Goal: Navigation & Orientation: Find specific page/section

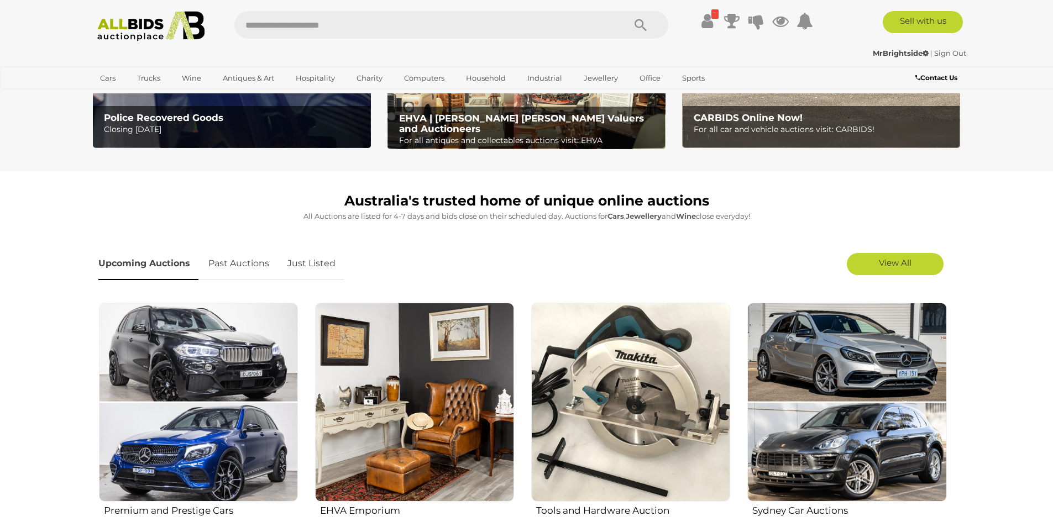
scroll to position [276, 0]
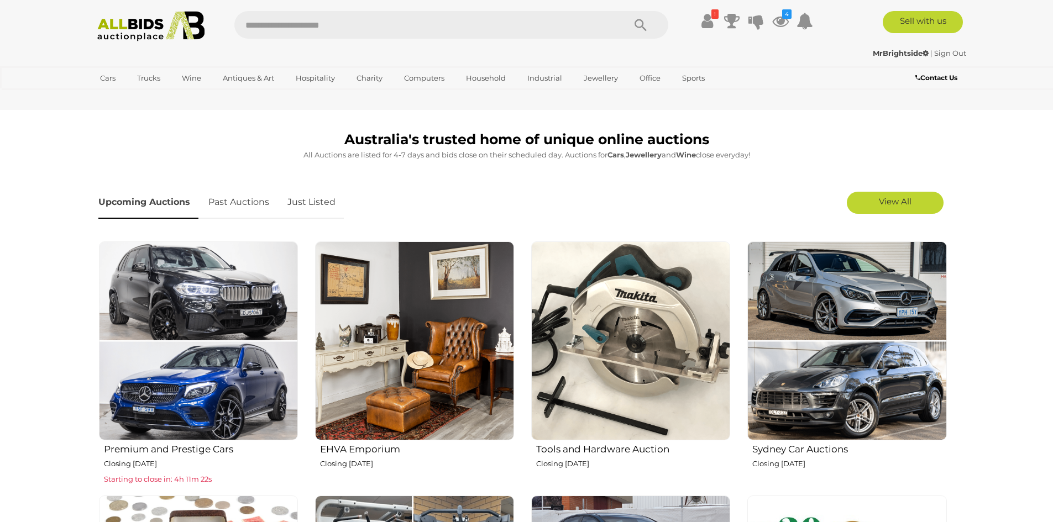
click at [313, 199] on link "Just Listed" at bounding box center [311, 202] width 65 height 33
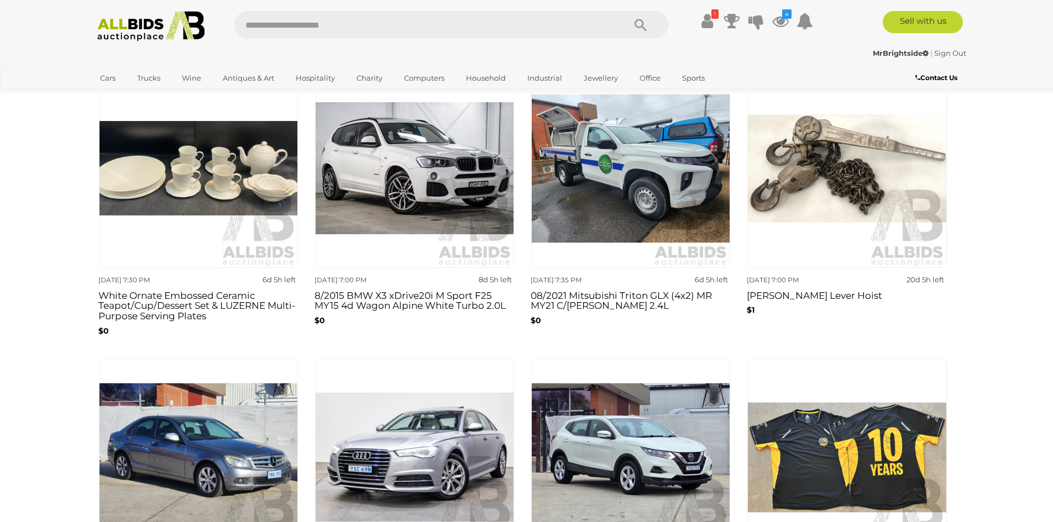
scroll to position [719, 0]
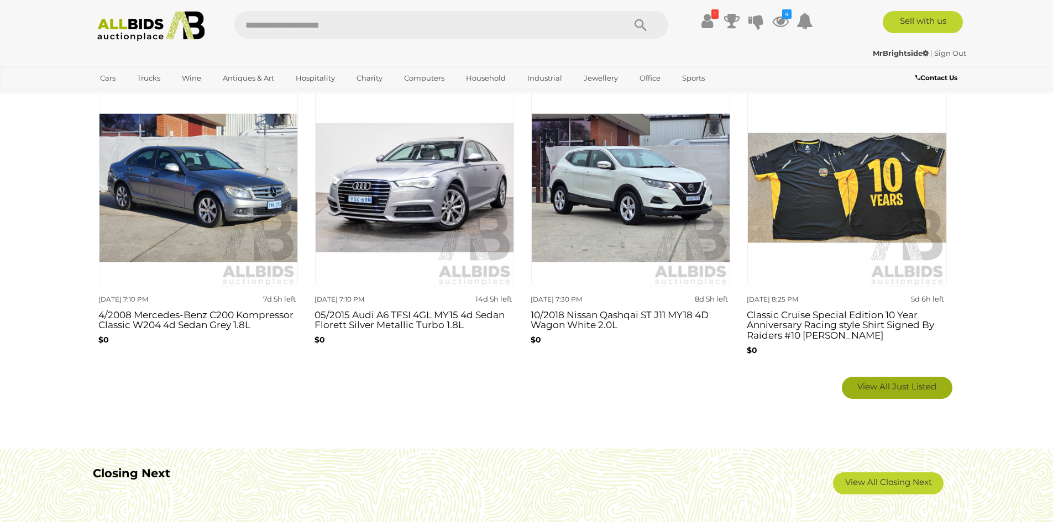
click at [877, 384] on span "View All Just Listed" at bounding box center [896, 386] width 79 height 11
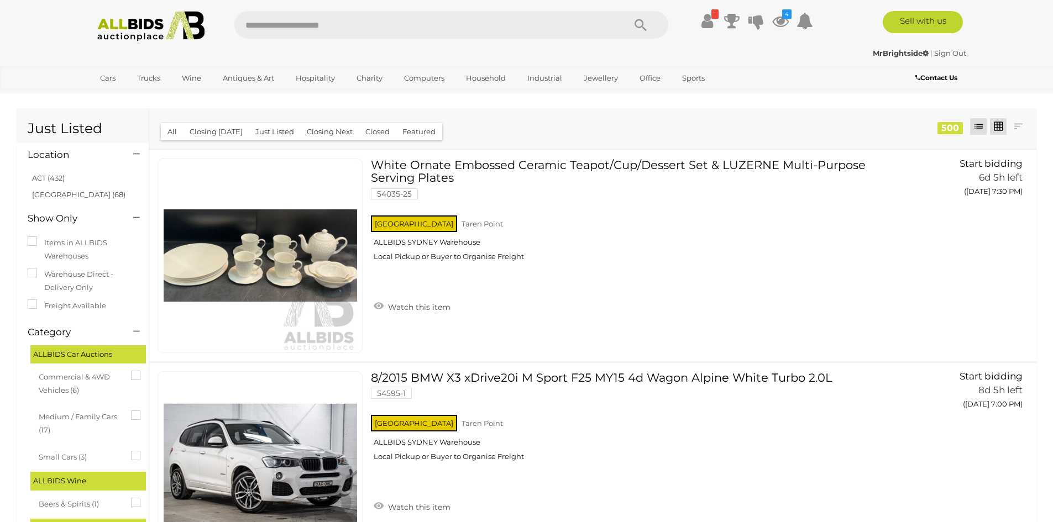
click at [998, 125] on link at bounding box center [998, 126] width 17 height 17
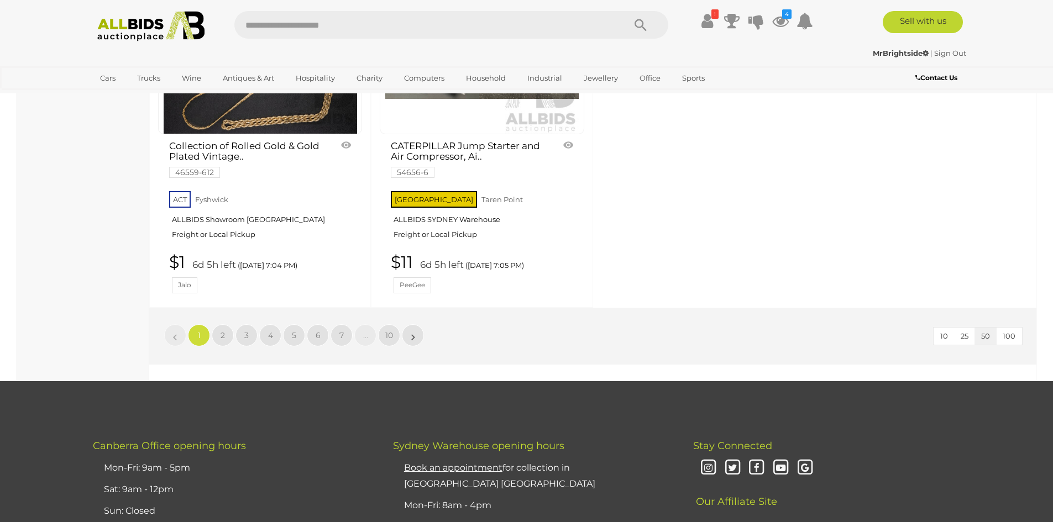
scroll to position [4753, 0]
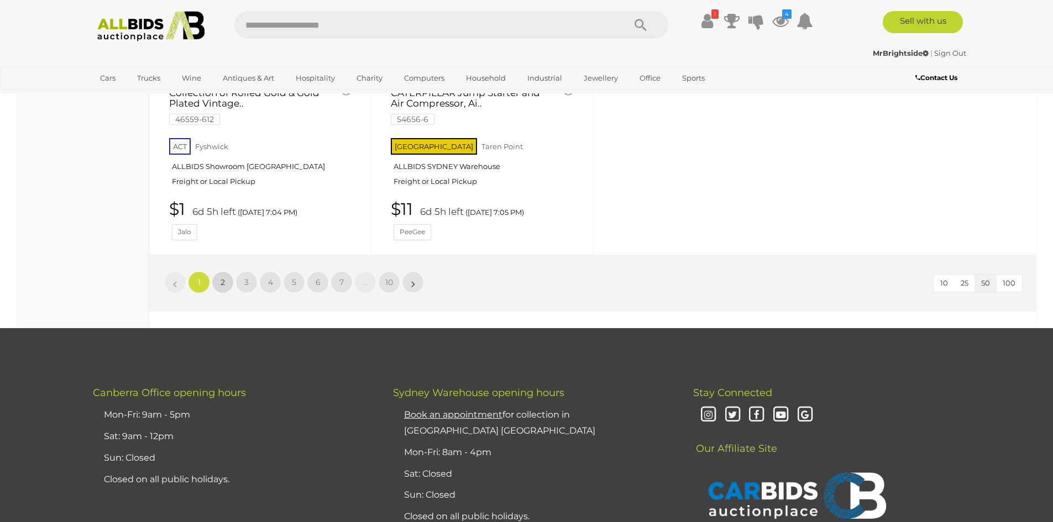
click at [226, 293] on link "2" at bounding box center [223, 282] width 22 height 22
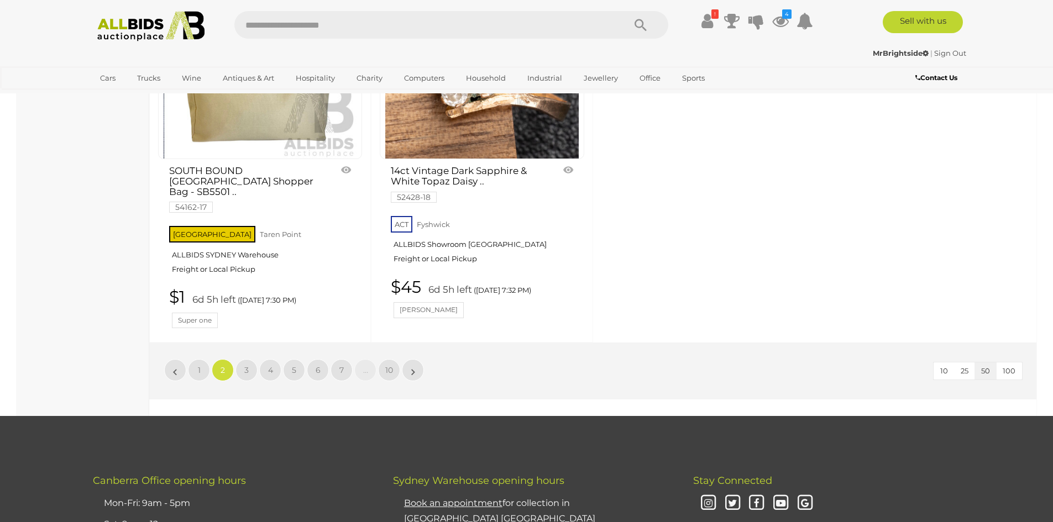
scroll to position [4809, 0]
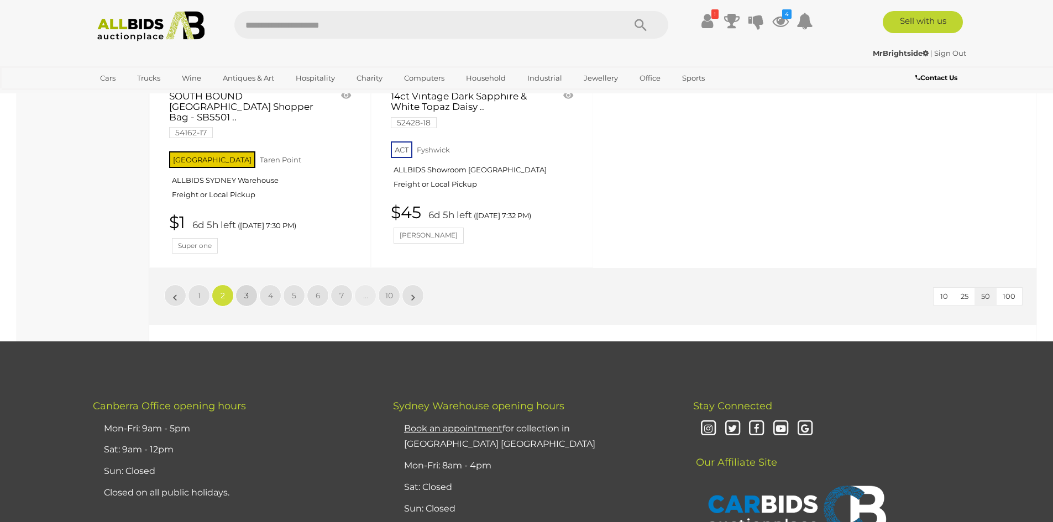
click at [251, 285] on link "3" at bounding box center [246, 296] width 22 height 22
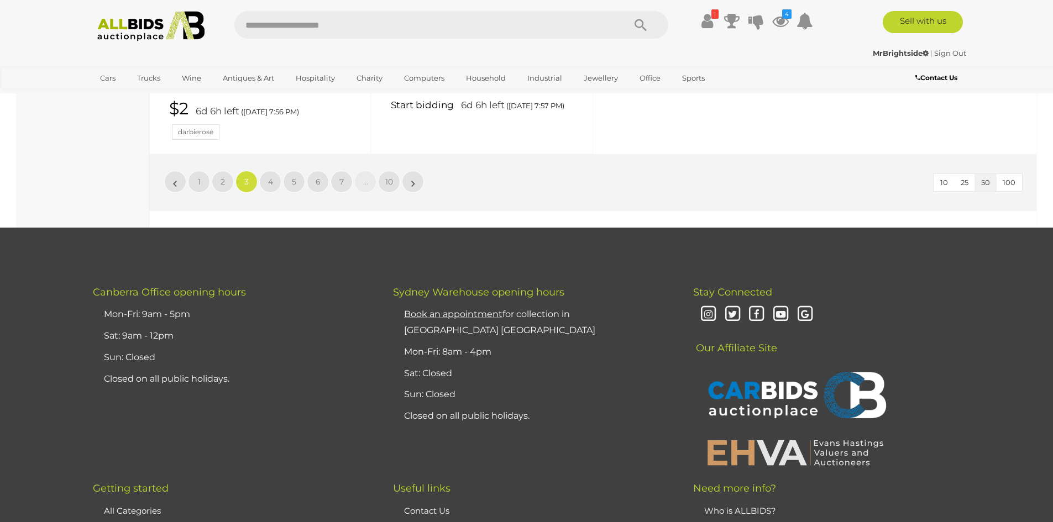
scroll to position [4919, 0]
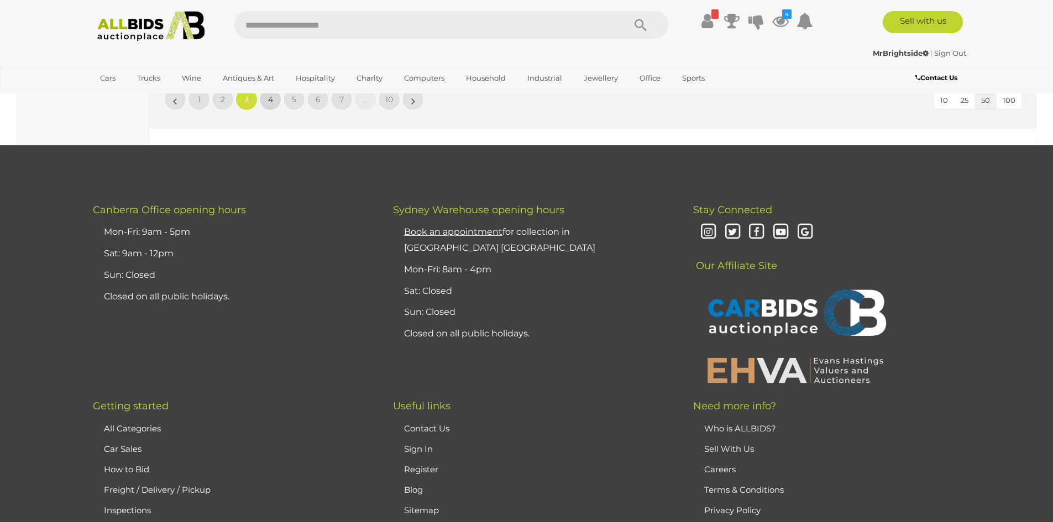
click at [271, 96] on span "4" at bounding box center [270, 100] width 5 height 10
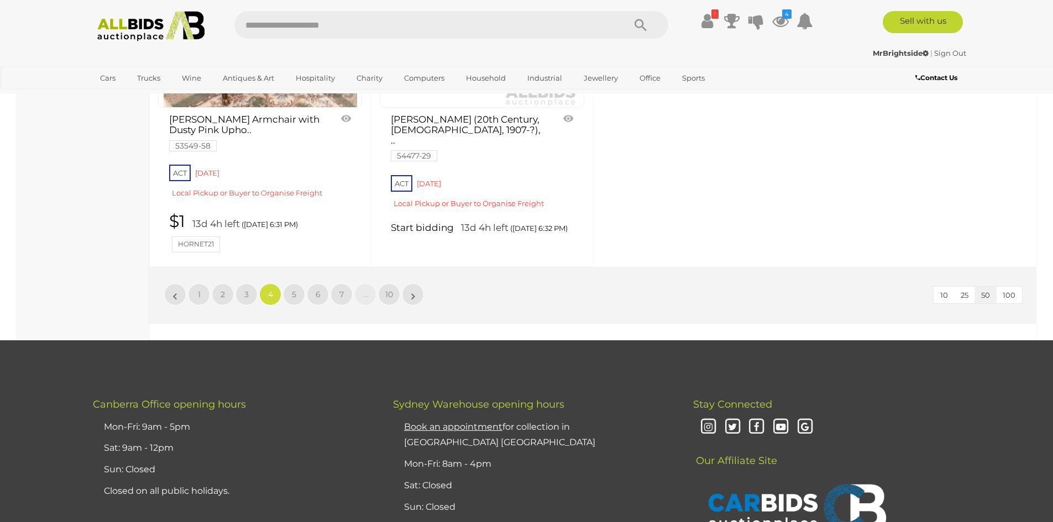
scroll to position [4698, 0]
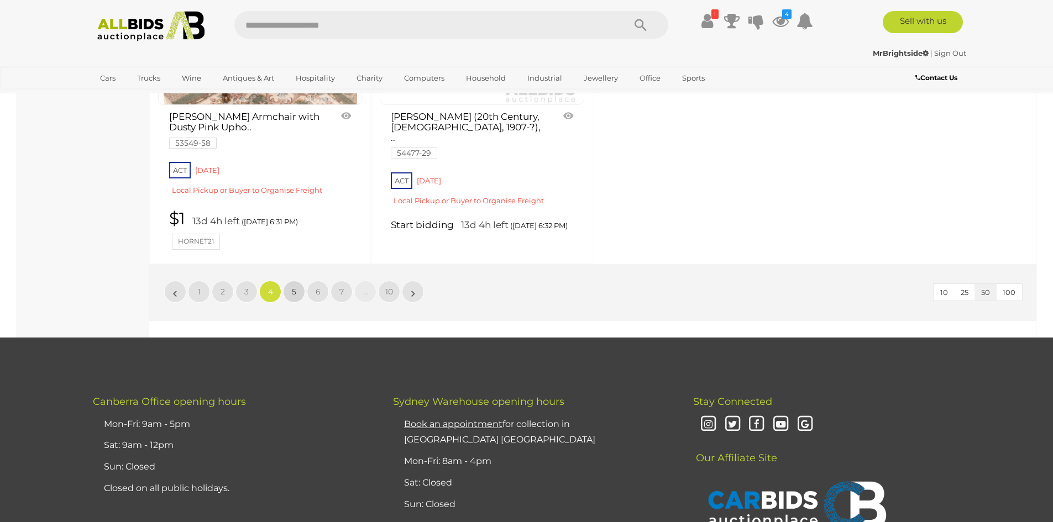
click at [294, 300] on link "5" at bounding box center [294, 292] width 22 height 22
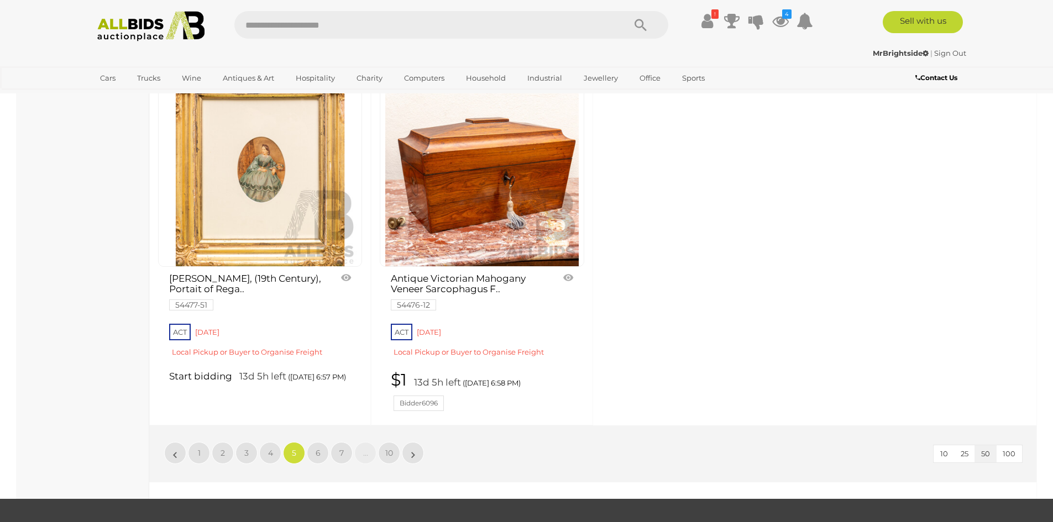
scroll to position [4532, 0]
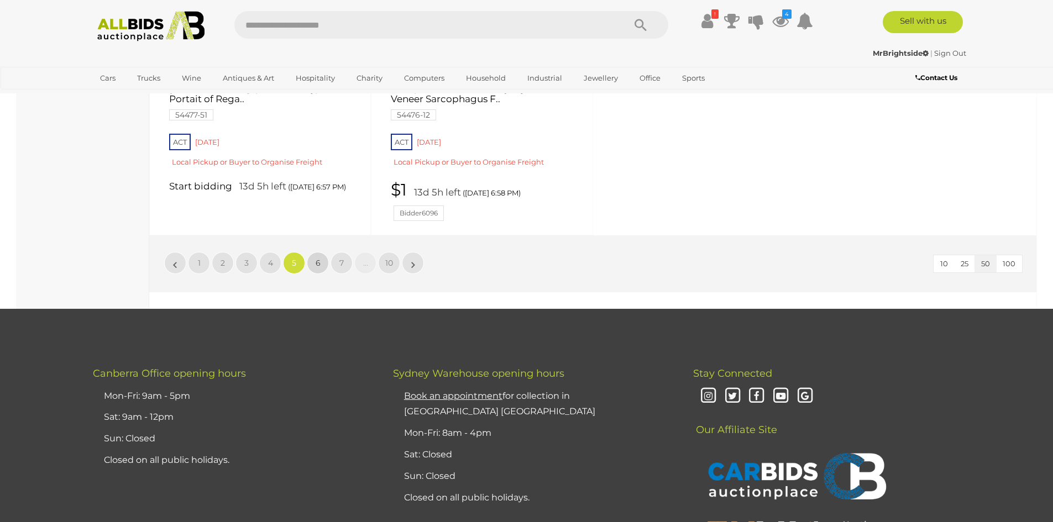
click at [317, 268] on span "6" at bounding box center [318, 263] width 5 height 10
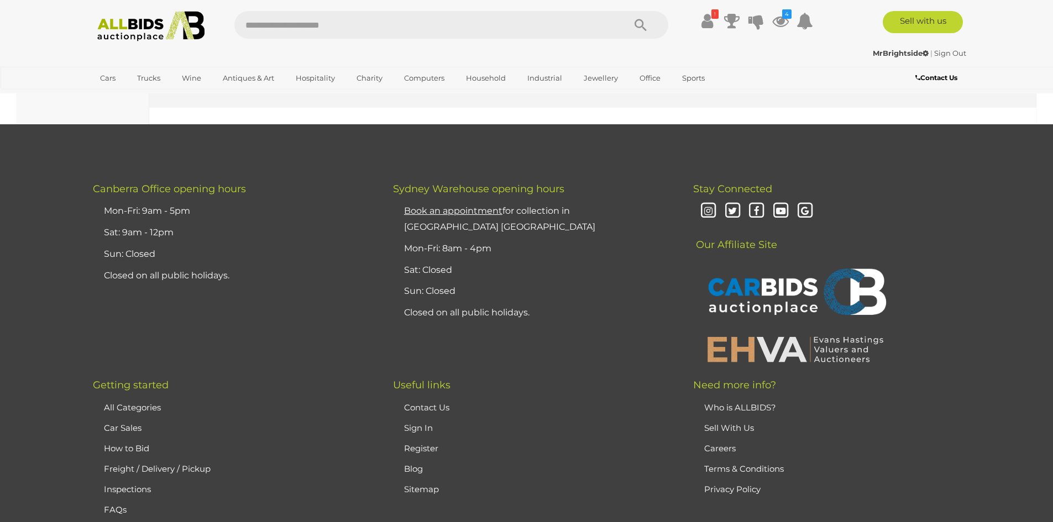
scroll to position [4698, 0]
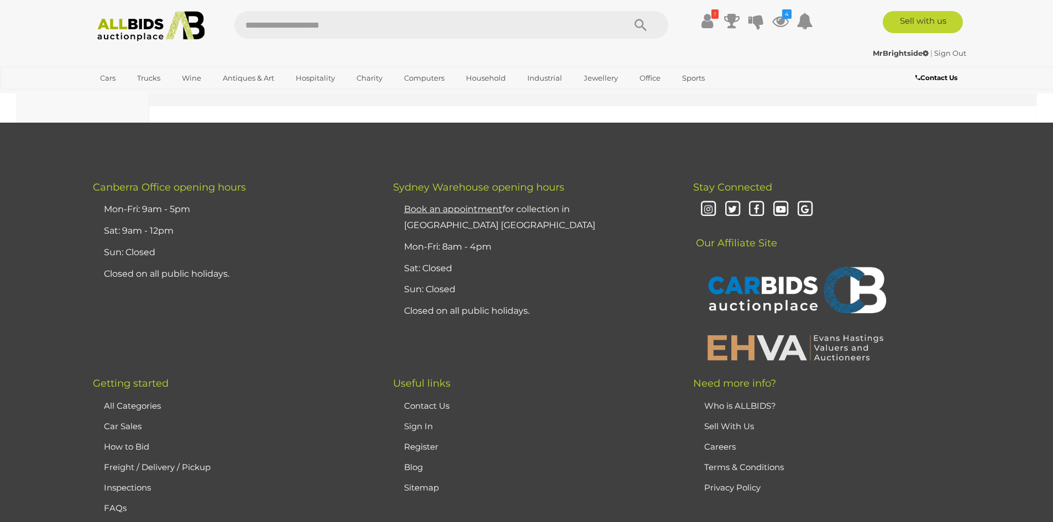
click at [317, 82] on span "7" at bounding box center [318, 77] width 4 height 10
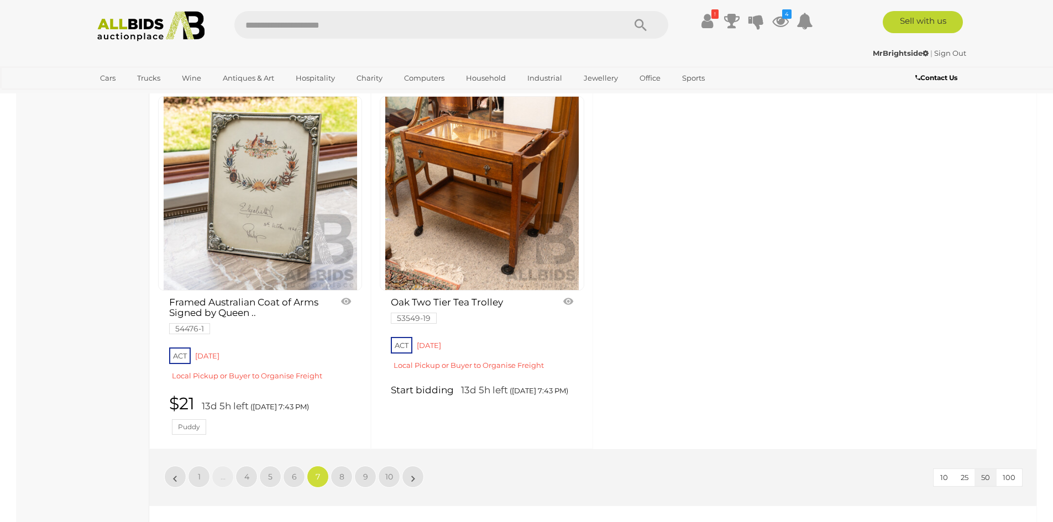
scroll to position [4588, 0]
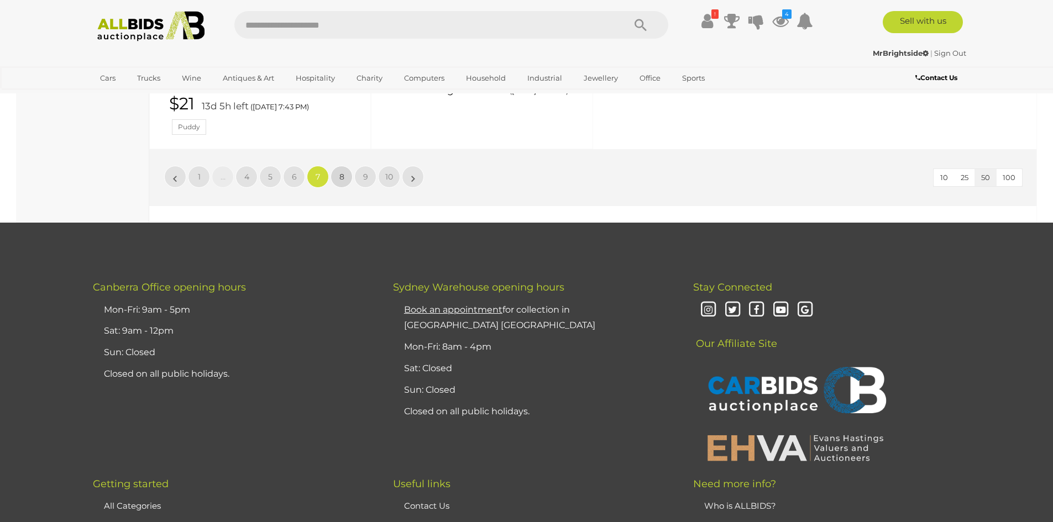
click at [348, 188] on link "8" at bounding box center [342, 177] width 22 height 22
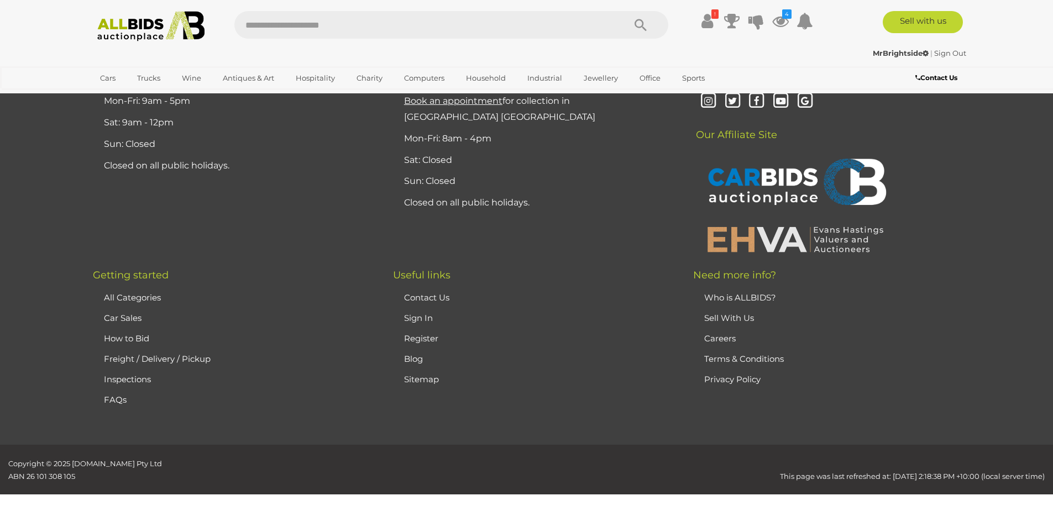
scroll to position [0, 0]
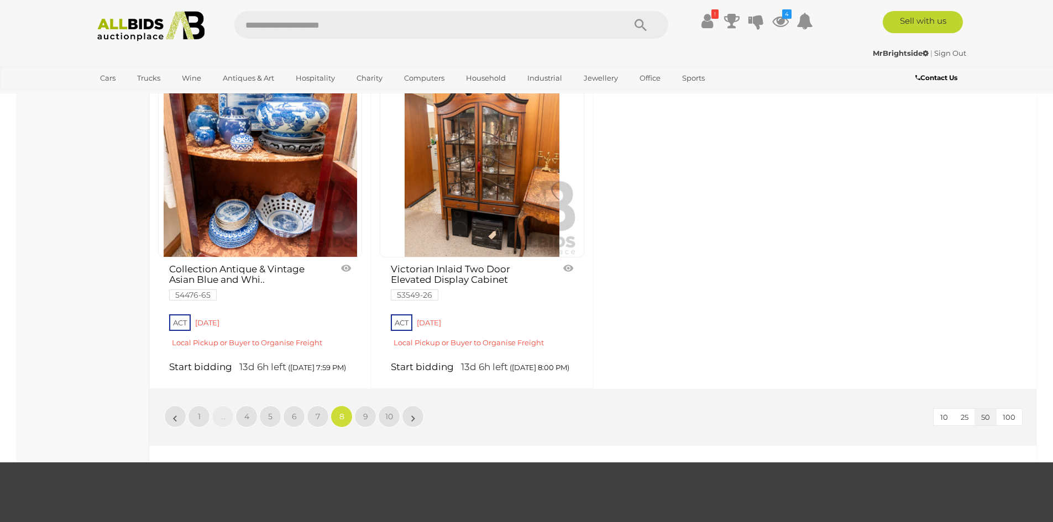
scroll to position [4588, 0]
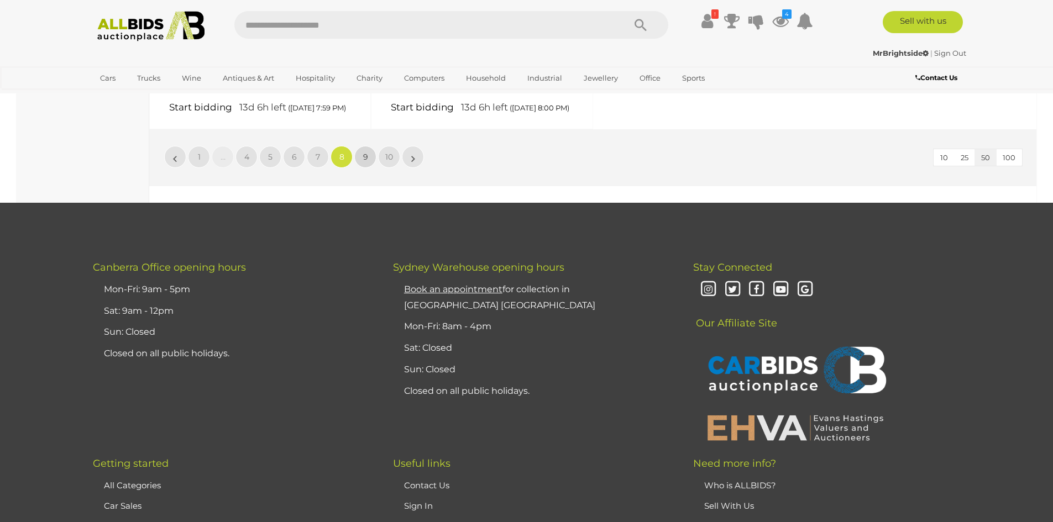
click at [359, 168] on link "9" at bounding box center [365, 157] width 22 height 22
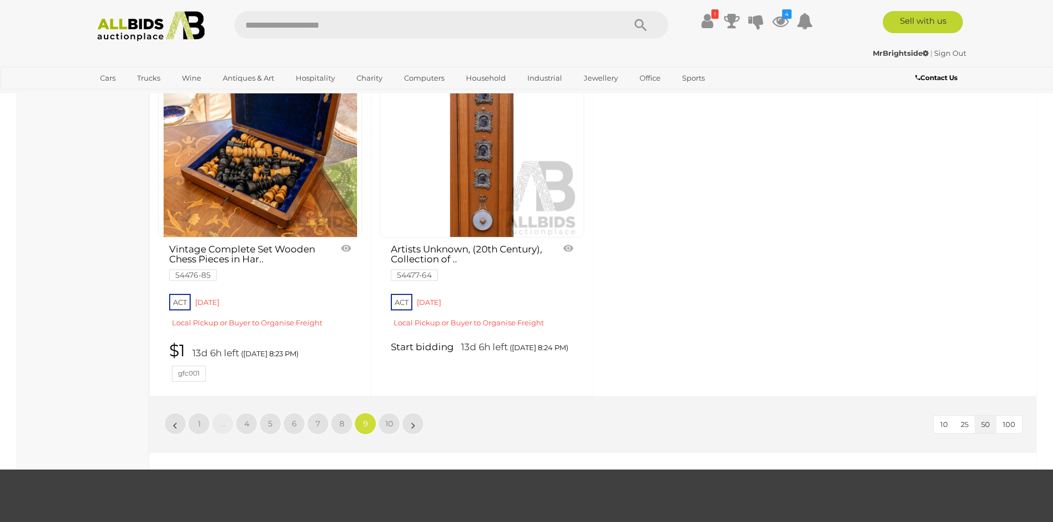
scroll to position [4366, 0]
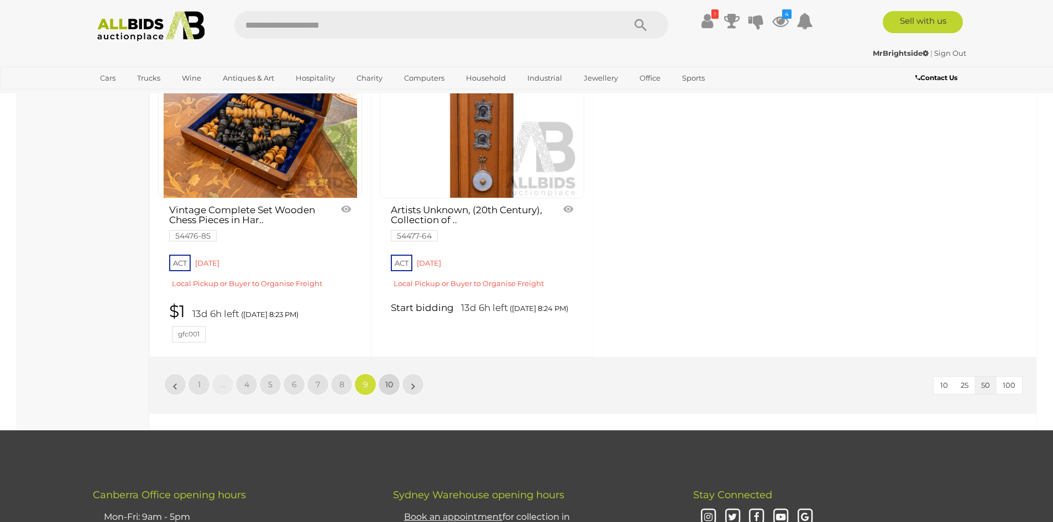
click at [396, 396] on link "10" at bounding box center [389, 385] width 22 height 22
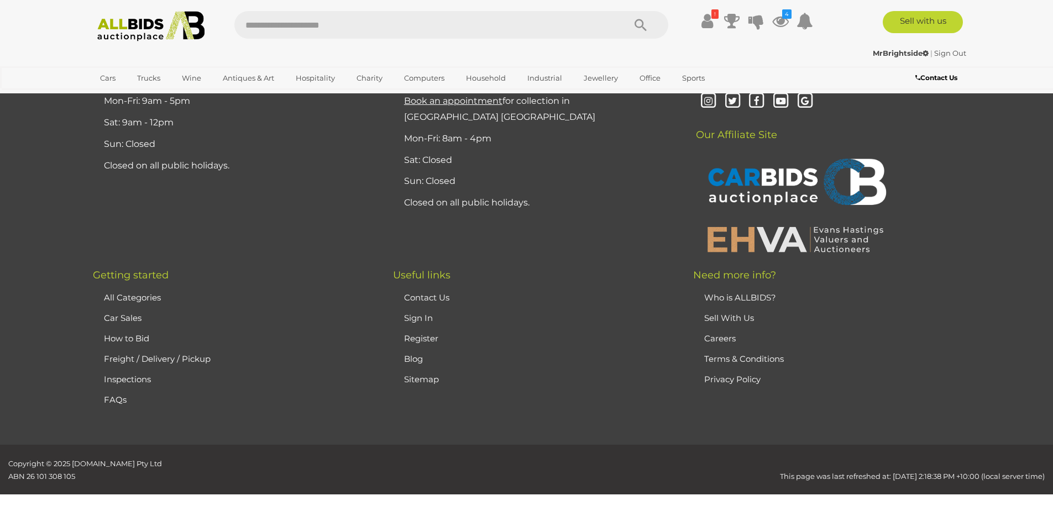
scroll to position [0, 0]
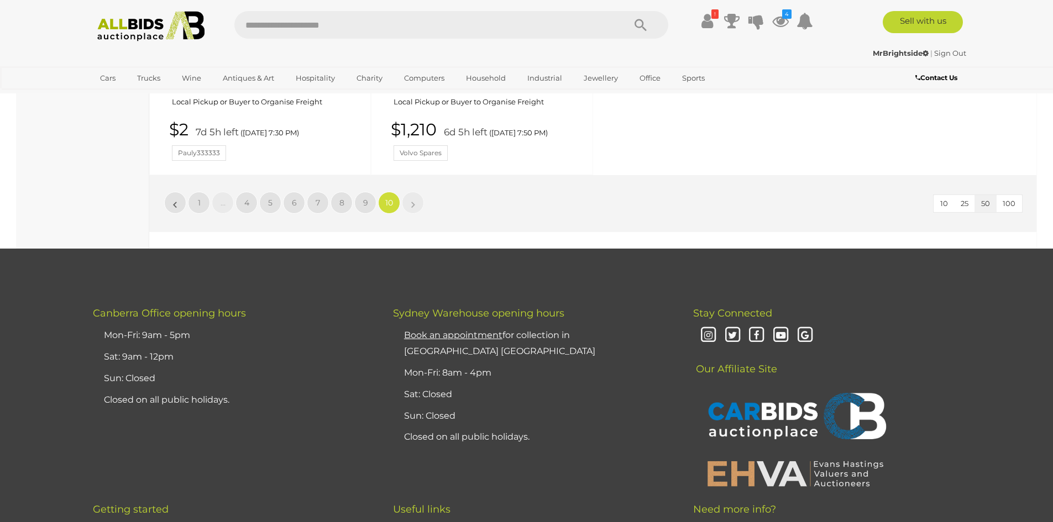
scroll to position [4864, 0]
